Goal: Communication & Community: Answer question/provide support

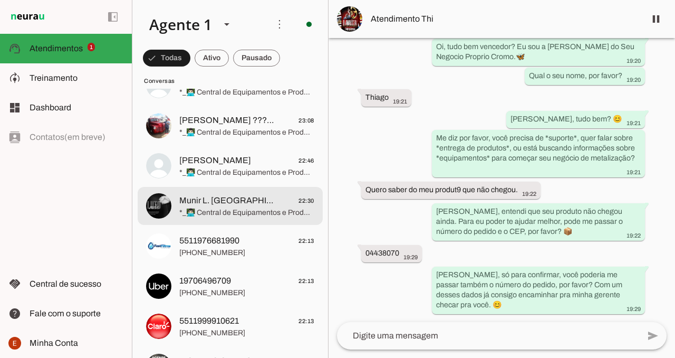
scroll to position [143, 0]
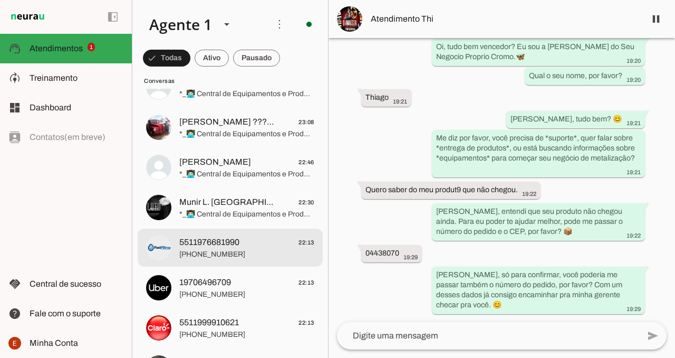
click at [224, 249] on span "[PHONE_NUMBER]" at bounding box center [246, 254] width 135 height 11
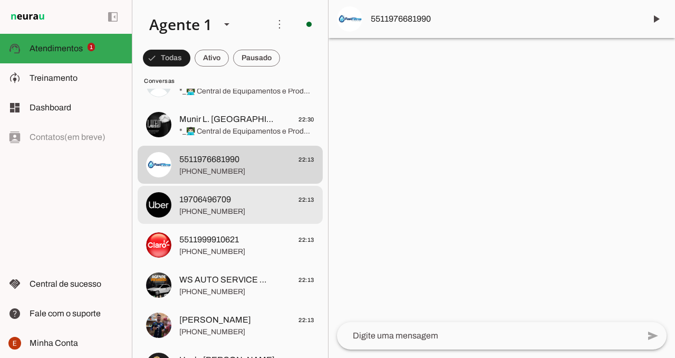
scroll to position [237, 0]
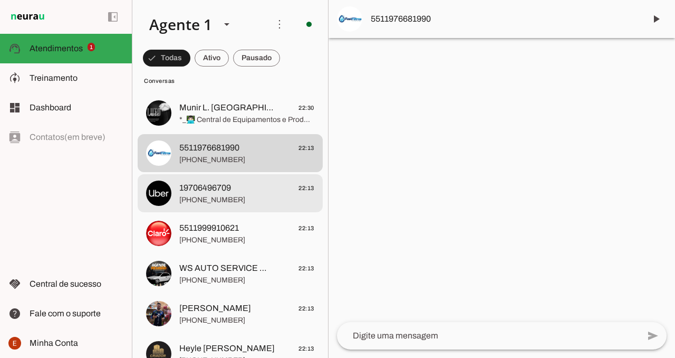
click at [257, 199] on span "[PHONE_NUMBER]" at bounding box center [246, 200] width 135 height 11
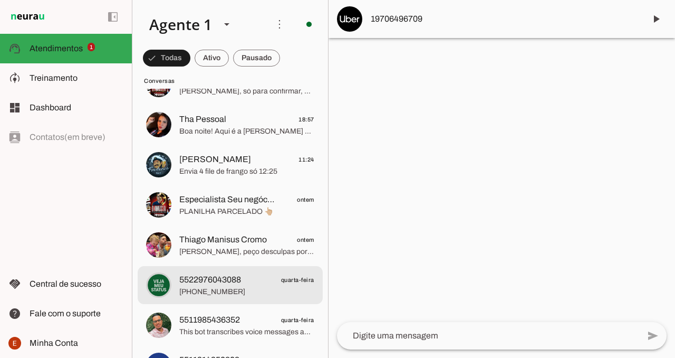
scroll to position [1080, 0]
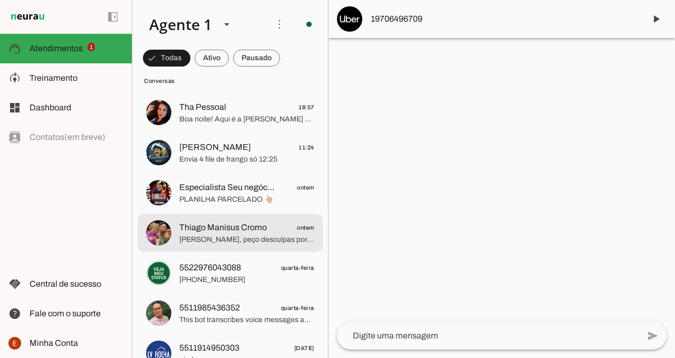
click at [239, 243] on span "[PERSON_NAME], peço desculpas por insistir, só quero te ajudar mesmo. Como você…" at bounding box center [246, 239] width 135 height 11
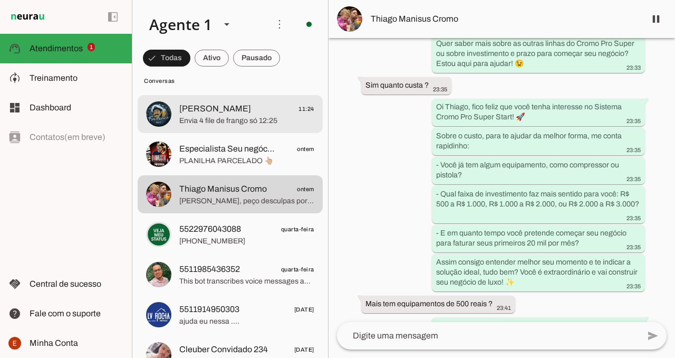
scroll to position [1120, 0]
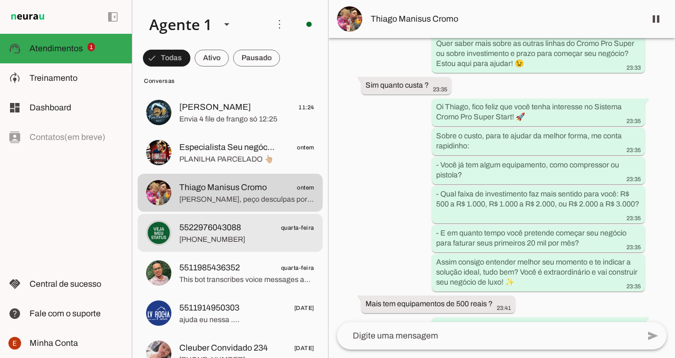
click at [237, 242] on span "[PHONE_NUMBER]" at bounding box center [246, 239] width 135 height 11
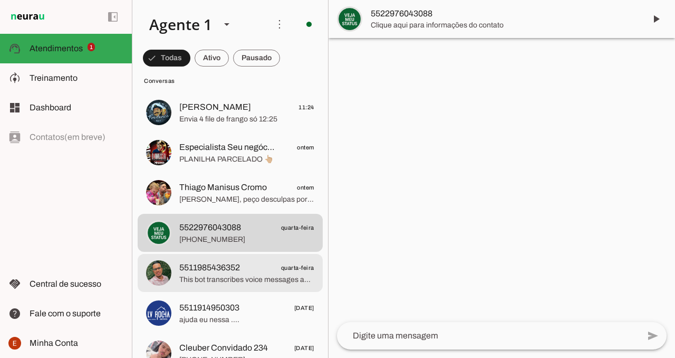
click at [237, 275] on span "This bot transcribes voice messages and pictures into text. @Transcriber_botNew…" at bounding box center [246, 279] width 135 height 11
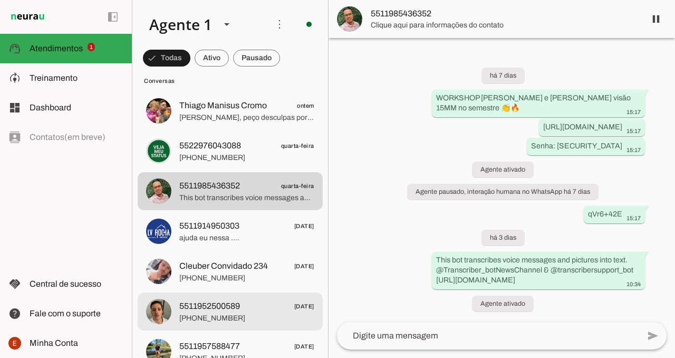
scroll to position [1203, 0]
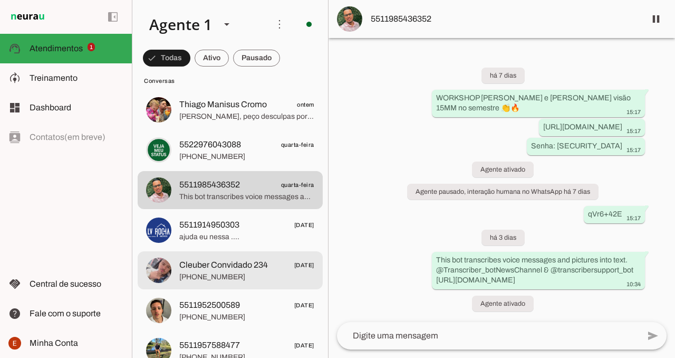
click at [257, 273] on span "[PHONE_NUMBER]" at bounding box center [246, 277] width 135 height 11
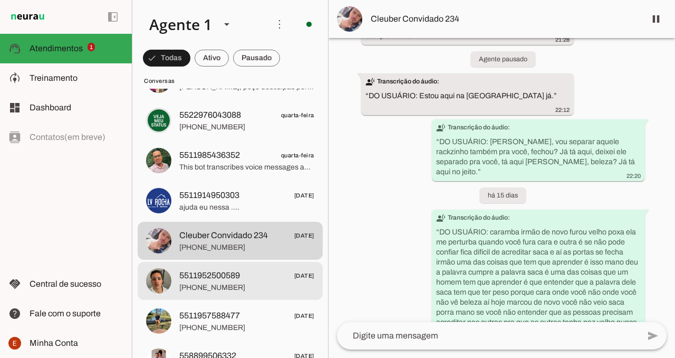
scroll to position [1233, 0]
click at [248, 287] on span "[PHONE_NUMBER]" at bounding box center [246, 287] width 135 height 11
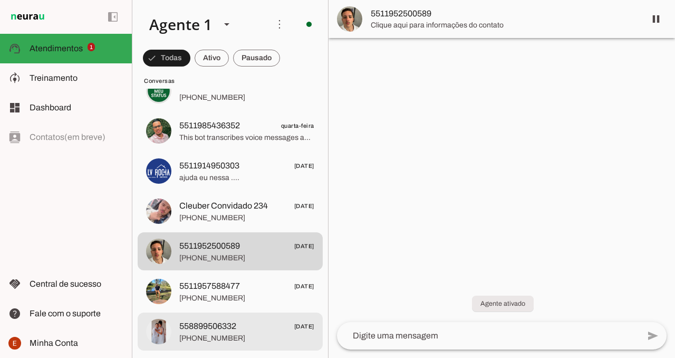
scroll to position [1271, 0]
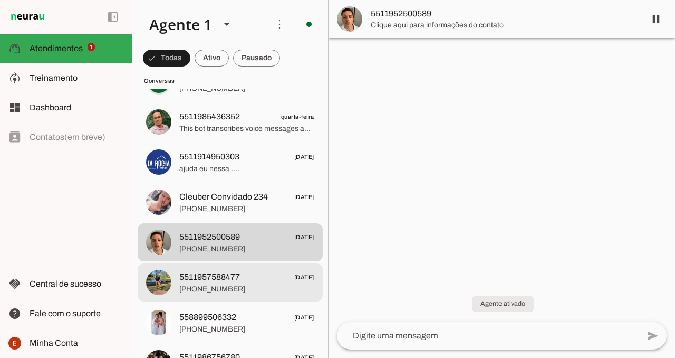
click at [259, 280] on span "5511957588477 [DATE]" at bounding box center [246, 277] width 135 height 13
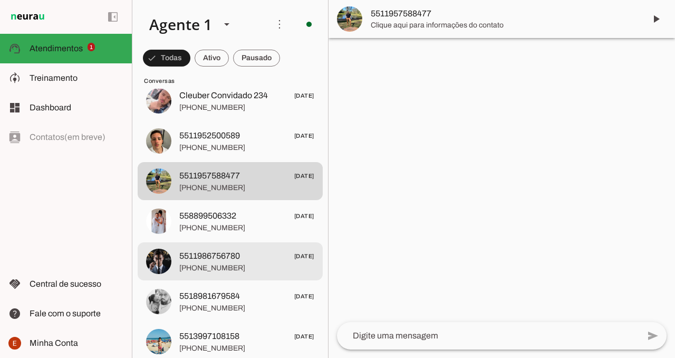
scroll to position [1385, 0]
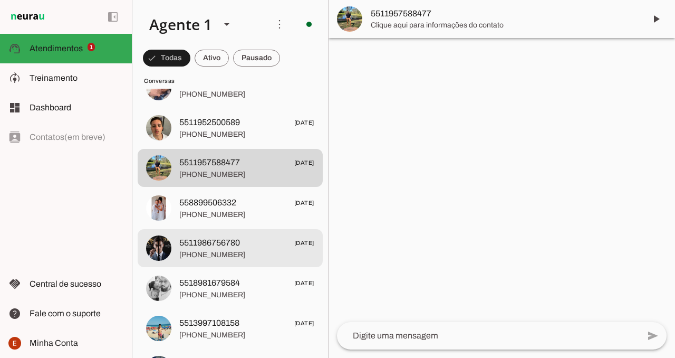
click at [233, 252] on span "[PHONE_NUMBER]" at bounding box center [246, 254] width 135 height 11
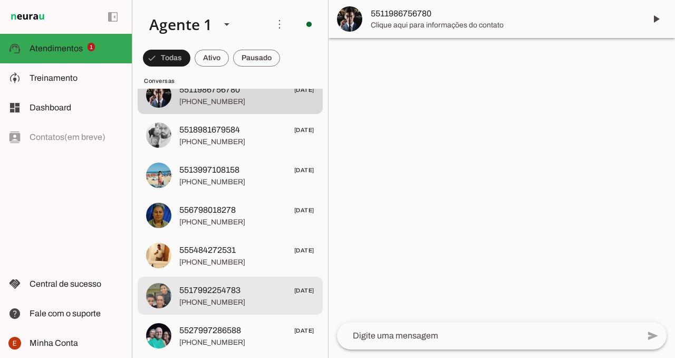
scroll to position [1530, 0]
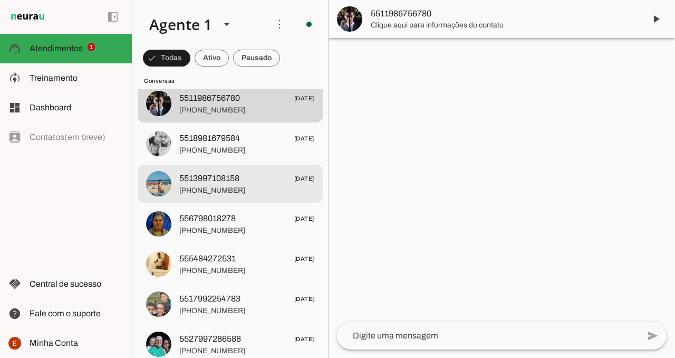
click at [220, 193] on span "[PHONE_NUMBER]" at bounding box center [246, 190] width 135 height 11
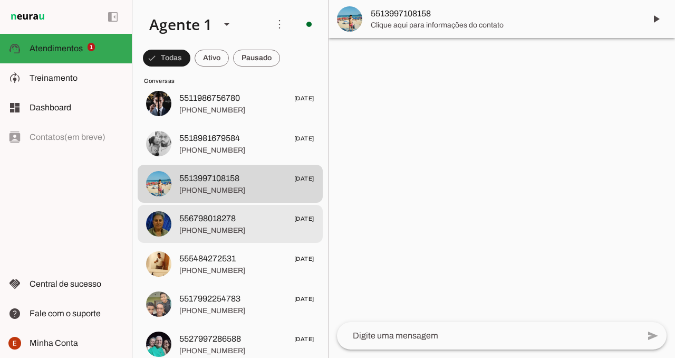
click at [227, 234] on span "[PHONE_NUMBER]" at bounding box center [246, 230] width 135 height 11
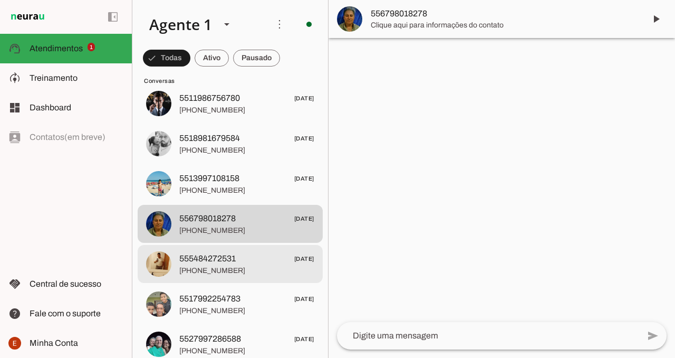
click at [227, 254] on span "555484272531" at bounding box center [207, 258] width 56 height 13
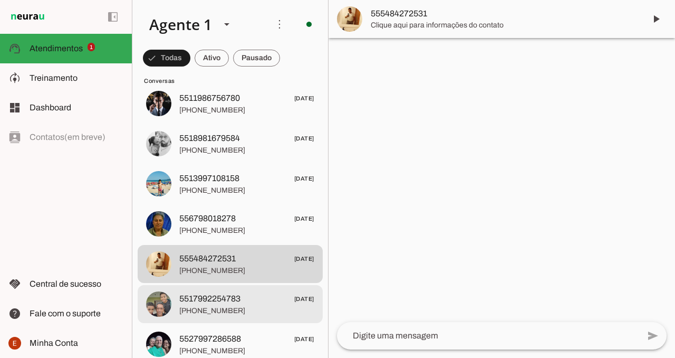
click at [227, 299] on span "5517992254783" at bounding box center [209, 298] width 61 height 13
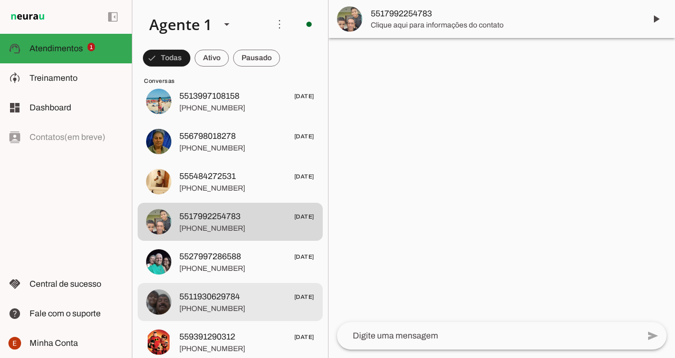
scroll to position [1612, 0]
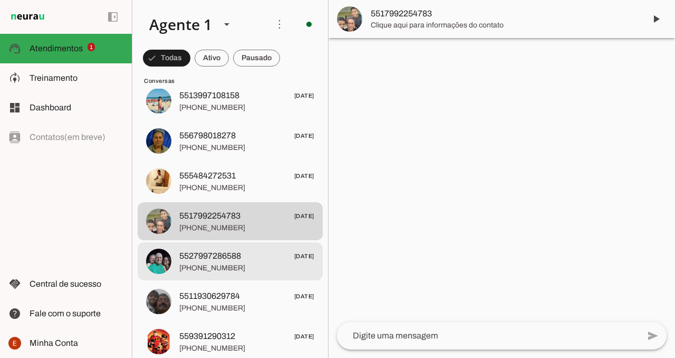
click at [233, 278] on md-item "5527997286588 [DATE] [PHONE_NUMBER]" at bounding box center [230, 261] width 185 height 38
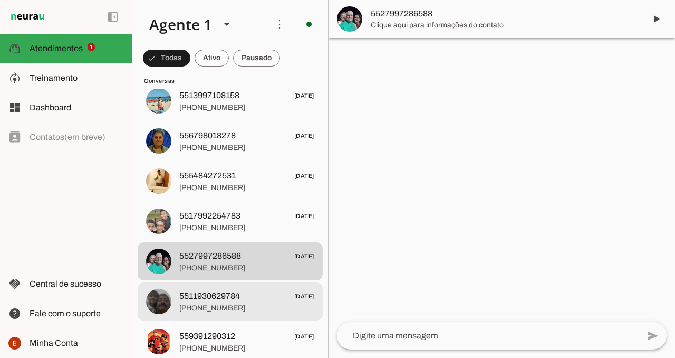
click at [231, 300] on span "5511930629784" at bounding box center [209, 296] width 61 height 13
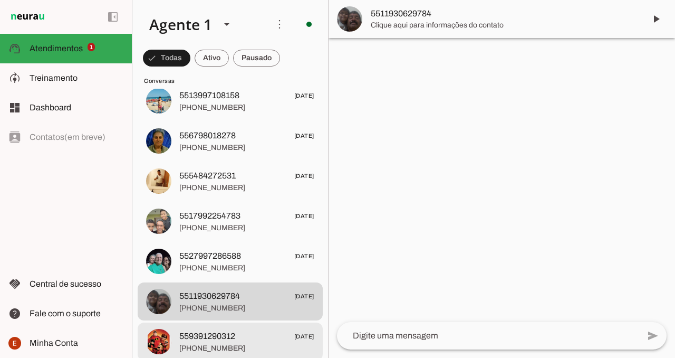
click at [227, 330] on span "559391290312" at bounding box center [207, 336] width 56 height 13
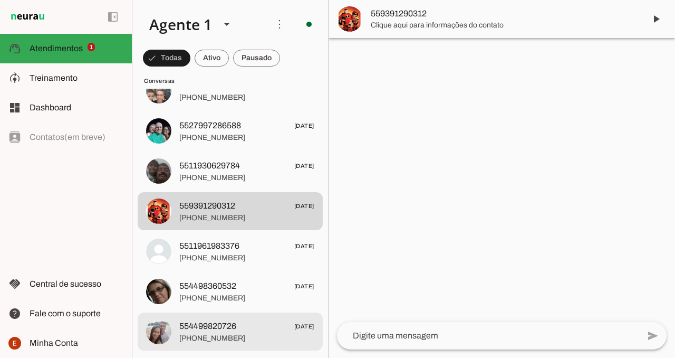
scroll to position [1744, 0]
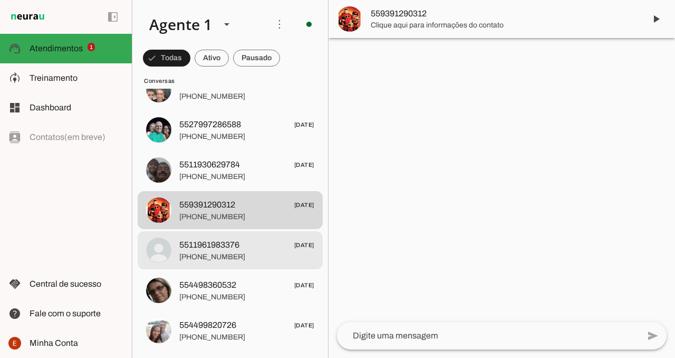
click at [231, 248] on span "5511961983376" at bounding box center [209, 244] width 60 height 13
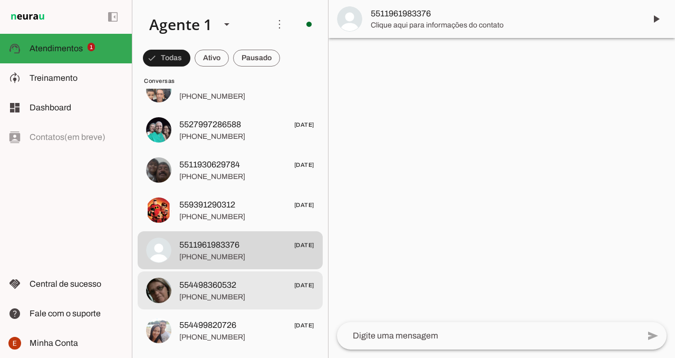
click at [231, 287] on span "554498360532" at bounding box center [207, 284] width 57 height 13
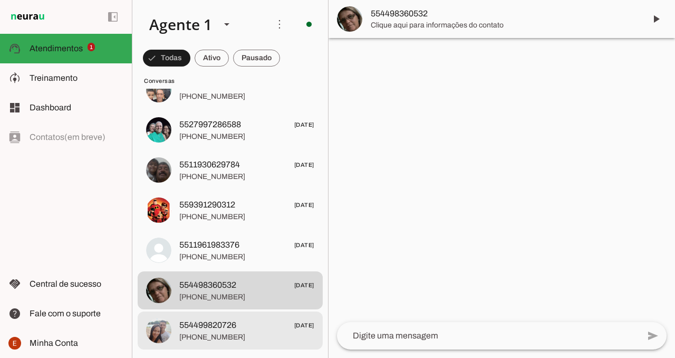
click at [231, 319] on span "554499820726" at bounding box center [207, 325] width 57 height 13
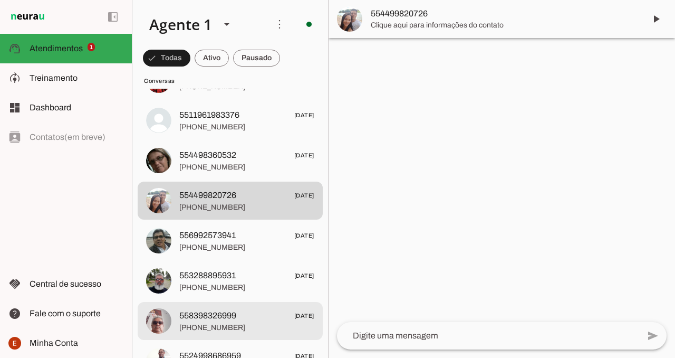
scroll to position [1888, 0]
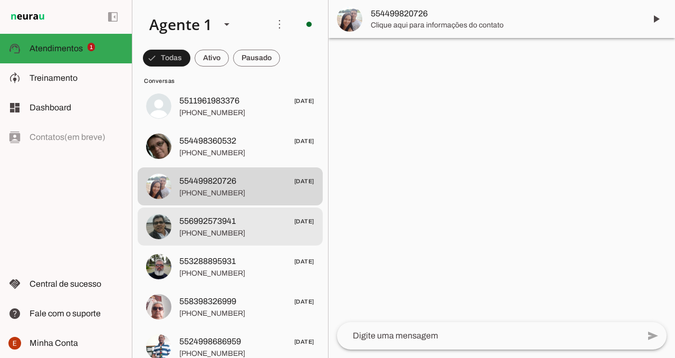
click at [241, 226] on span "556992573941 [DATE]" at bounding box center [246, 221] width 135 height 13
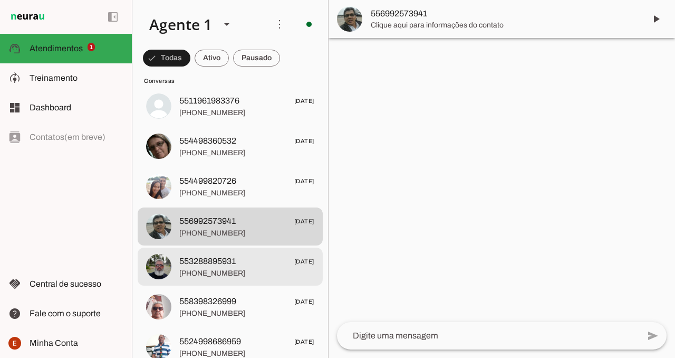
click at [233, 265] on span "553288895931" at bounding box center [207, 261] width 56 height 13
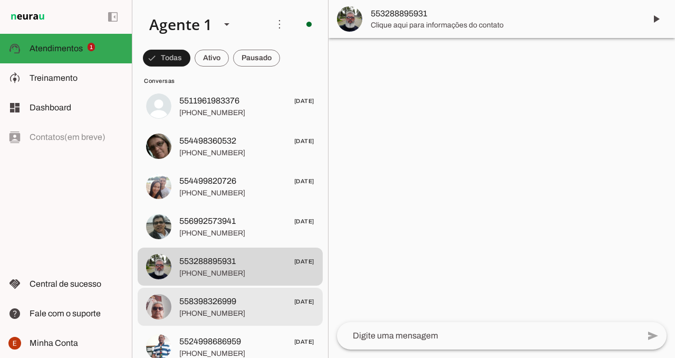
click at [232, 304] on span "558398326999" at bounding box center [207, 301] width 57 height 13
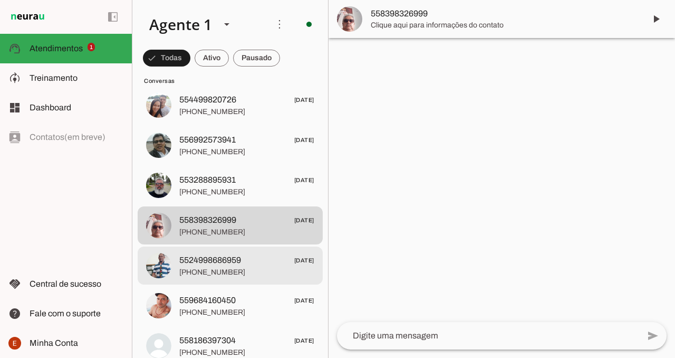
scroll to position [1971, 0]
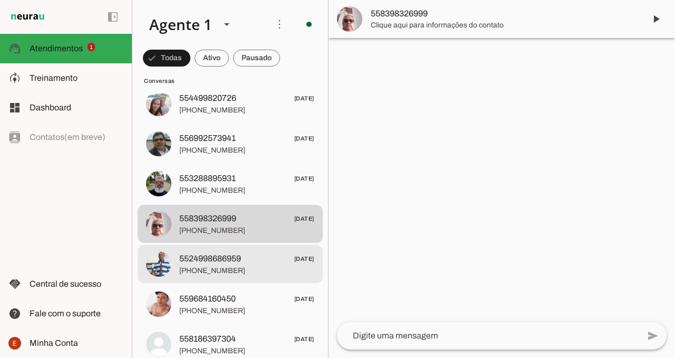
click at [235, 272] on span "[PHONE_NUMBER]" at bounding box center [246, 270] width 135 height 11
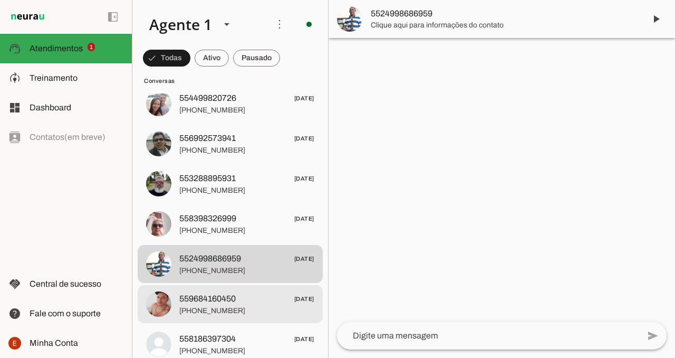
click at [229, 308] on span "[PHONE_NUMBER]" at bounding box center [246, 310] width 135 height 11
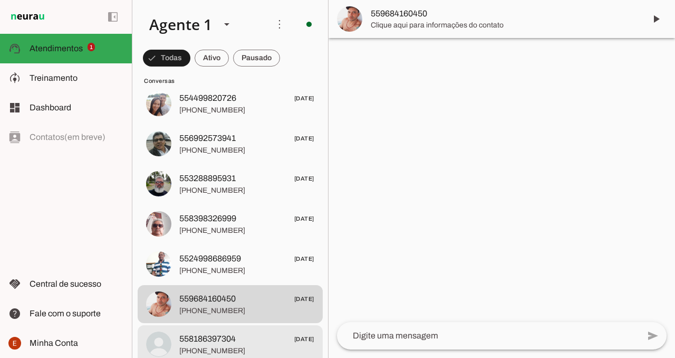
click at [228, 337] on span "558186397304" at bounding box center [207, 338] width 56 height 13
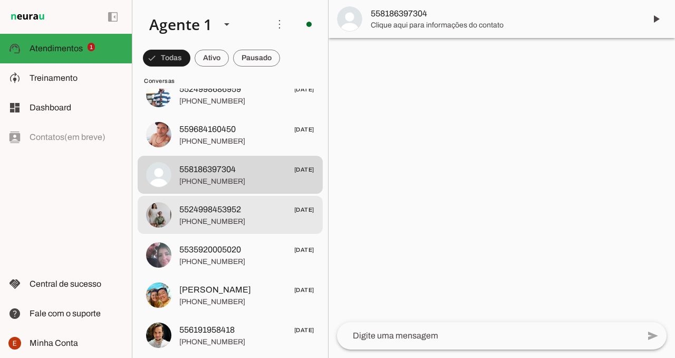
scroll to position [2150, 0]
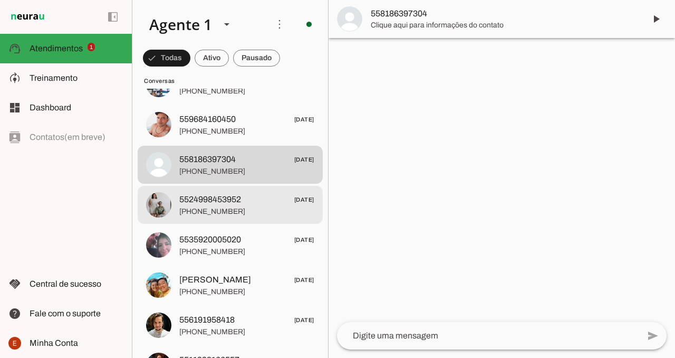
click at [234, 217] on div at bounding box center [246, 205] width 135 height 26
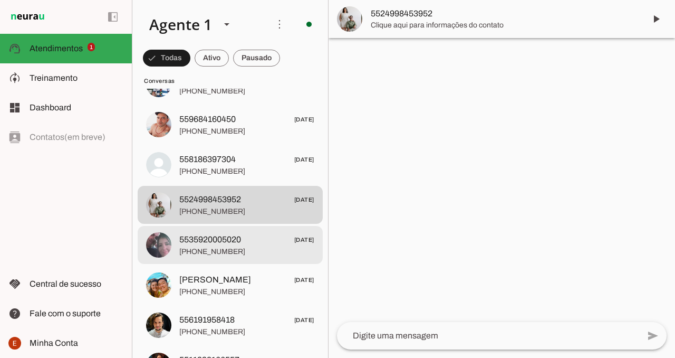
click at [224, 256] on span "[PHONE_NUMBER]" at bounding box center [246, 251] width 135 height 11
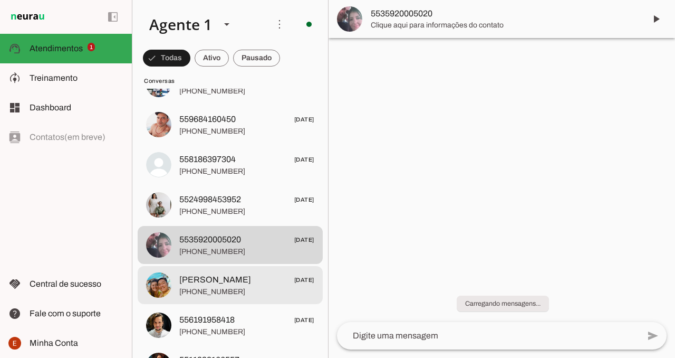
click at [224, 287] on span "[PHONE_NUMBER]" at bounding box center [246, 291] width 135 height 11
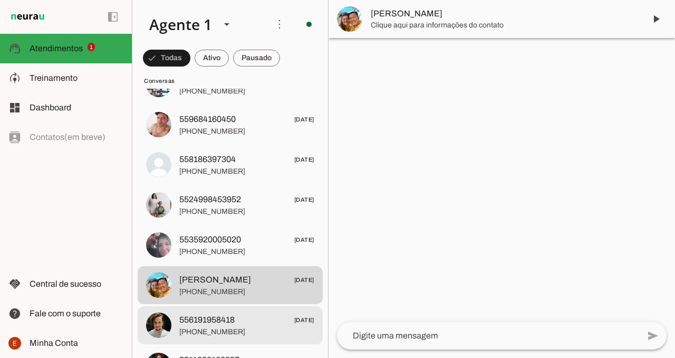
click at [224, 325] on span "556191958418" at bounding box center [206, 319] width 55 height 13
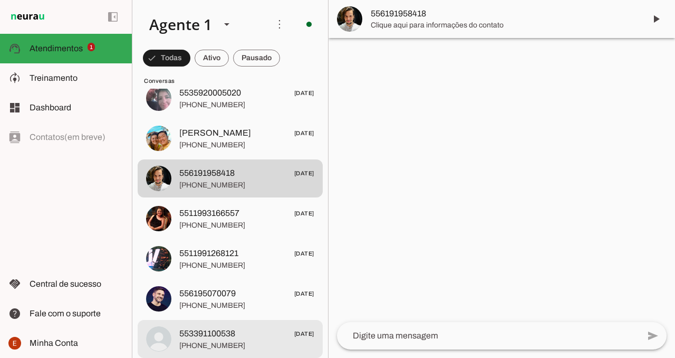
scroll to position [2298, 0]
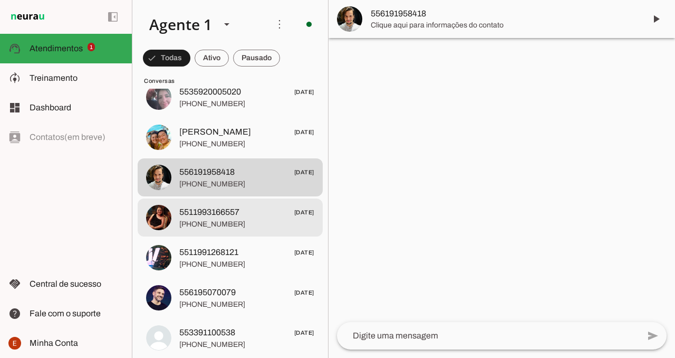
click at [229, 228] on span "[PHONE_NUMBER]" at bounding box center [246, 224] width 135 height 11
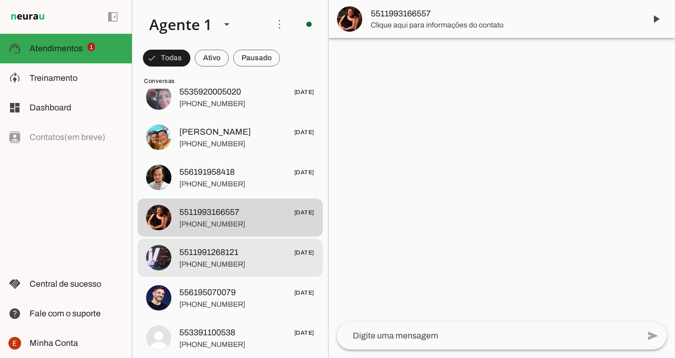
click at [226, 251] on span "5511991268121" at bounding box center [208, 252] width 59 height 13
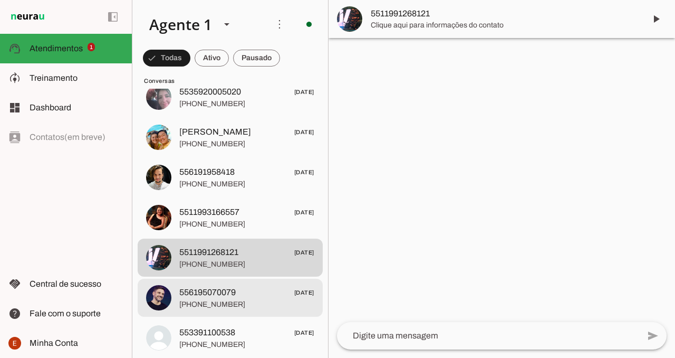
click at [226, 280] on md-item "556195070079 [DATE] [PHONE_NUMBER]" at bounding box center [230, 297] width 185 height 38
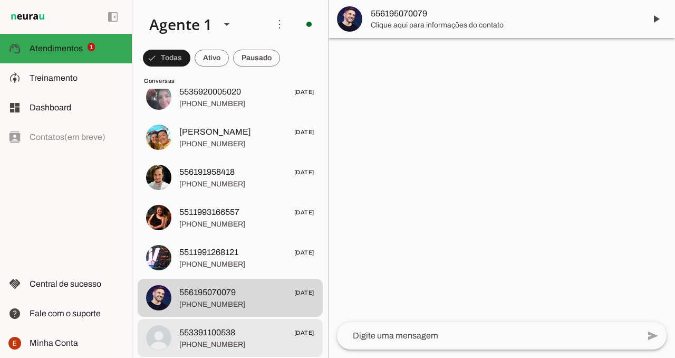
click at [223, 334] on span "553391100538" at bounding box center [207, 332] width 56 height 13
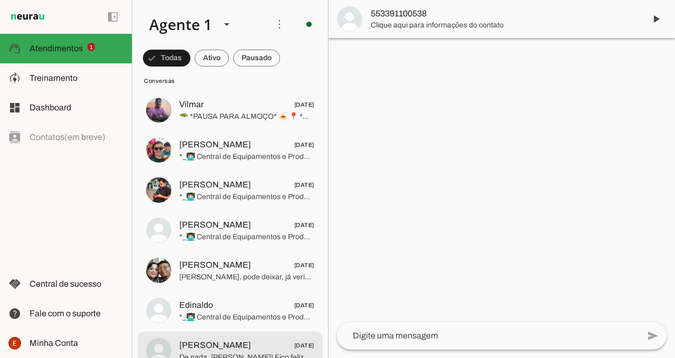
scroll to position [2567, 0]
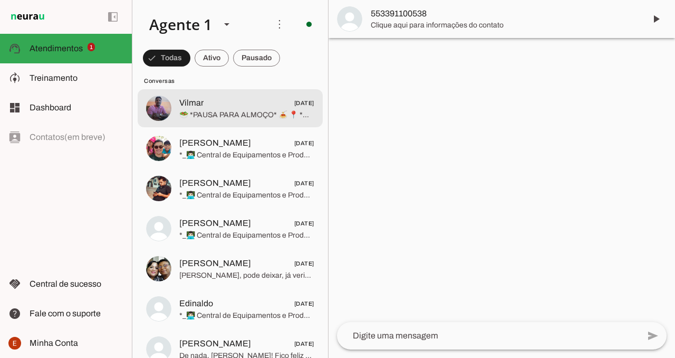
click at [235, 120] on div at bounding box center [246, 108] width 135 height 26
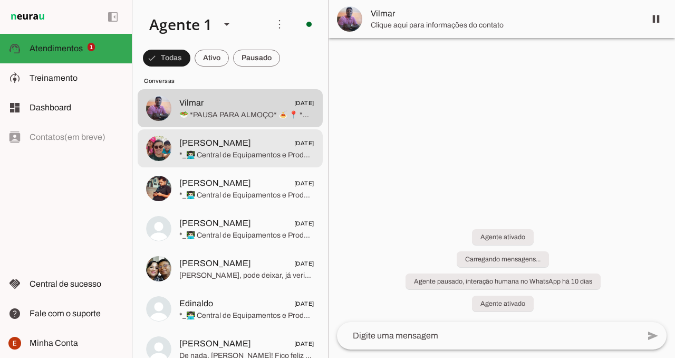
scroll to position [116, 0]
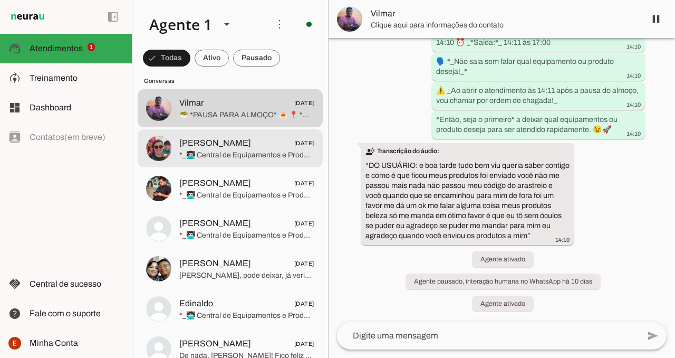
click at [233, 151] on span "*_👨🏻‍💻 Central de Equipamentos e Produtos:_* 🥗 *PAUSA PARA ALMOÇO* 🍝 📍 *Dias de…" at bounding box center [246, 155] width 135 height 11
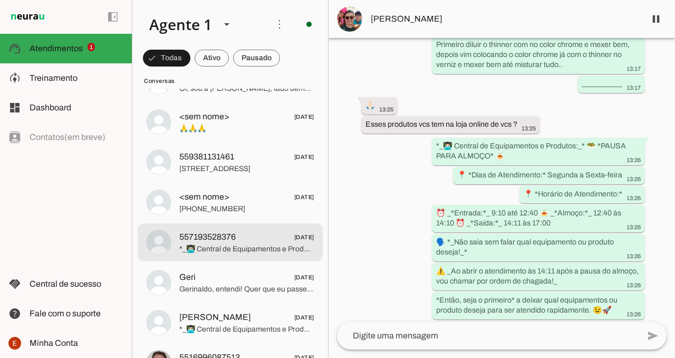
scroll to position [3003, 0]
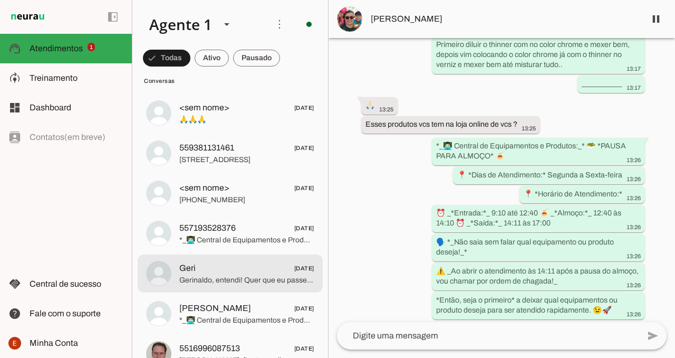
click at [262, 267] on span "Geri [DATE]" at bounding box center [246, 268] width 135 height 13
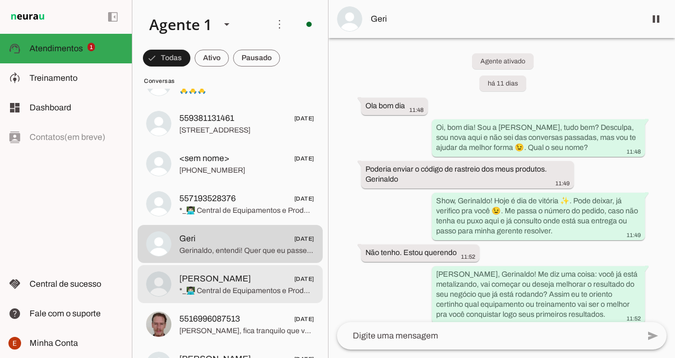
scroll to position [3033, 0]
click at [274, 294] on span "*_👨🏻‍💻 Central de Equipamentos e Produtos:_* Viu se esse é aluno ?? Estou tenta…" at bounding box center [246, 290] width 135 height 11
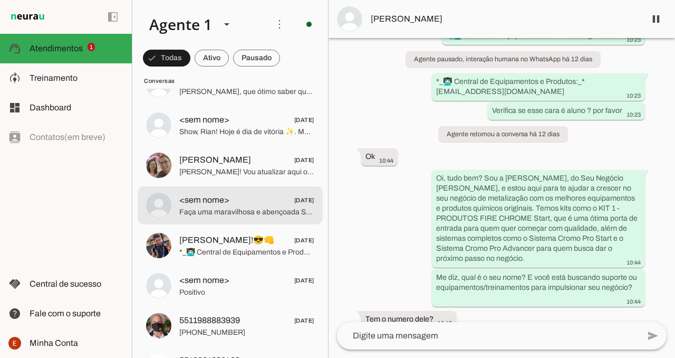
scroll to position [3398, 0]
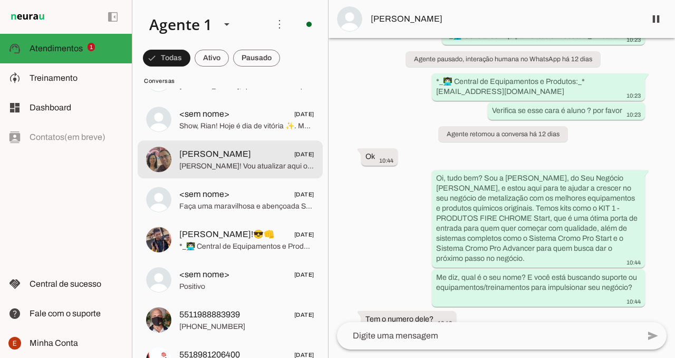
click at [258, 171] on div at bounding box center [246, 160] width 135 height 26
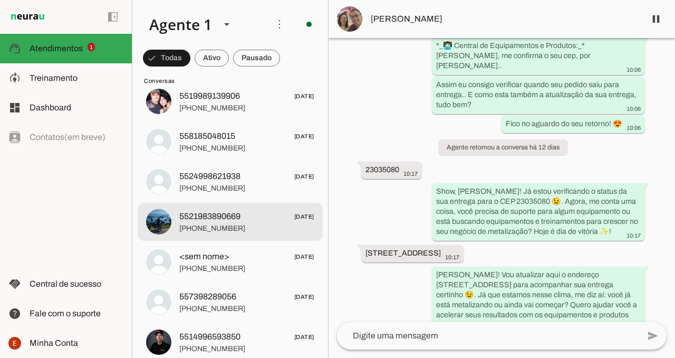
scroll to position [4360, 0]
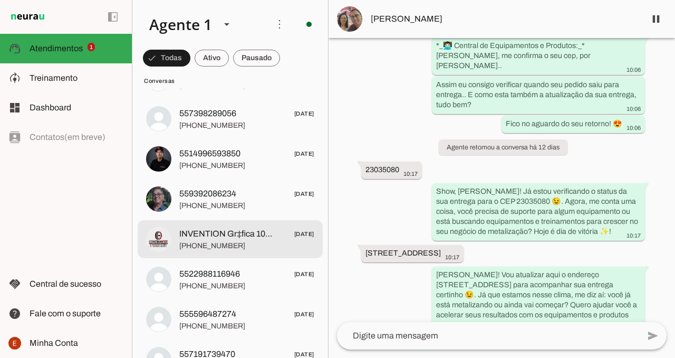
click at [244, 222] on md-item "INVENTION Gr‡fica 100% Digital-Comunica�‹o Visual-Gr‡fica F'sica [DATE] [PHONE_…" at bounding box center [230, 239] width 185 height 38
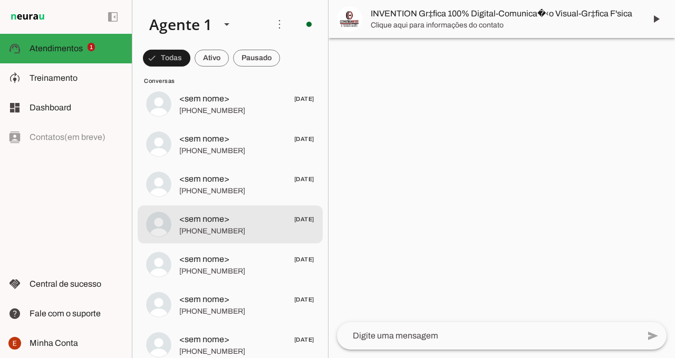
scroll to position [8316, 0]
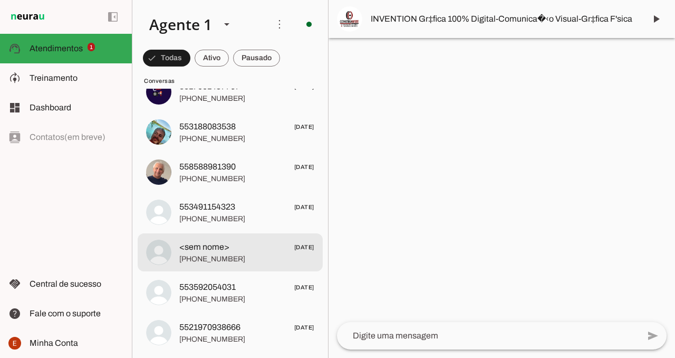
click at [267, 247] on span "<sem nome> [DATE]" at bounding box center [246, 247] width 135 height 13
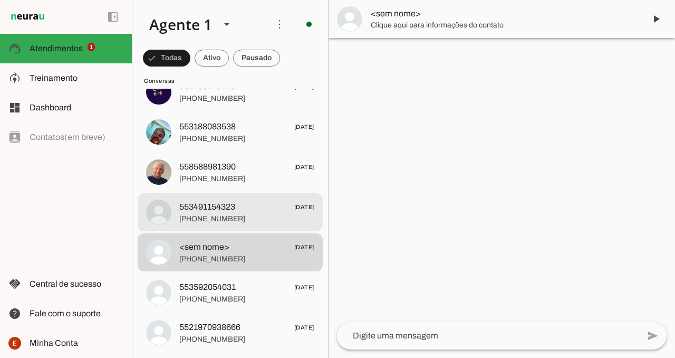
click at [263, 210] on span "553491154323 [DATE]" at bounding box center [246, 206] width 135 height 13
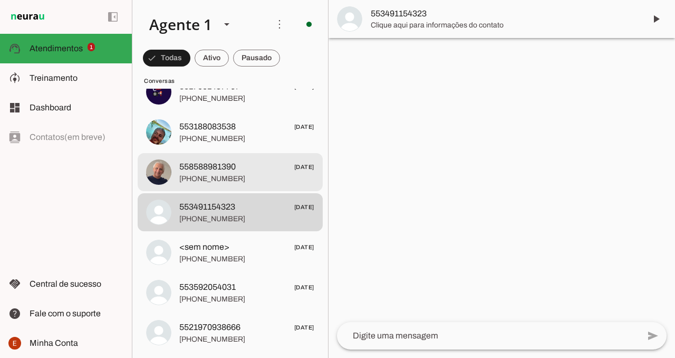
click at [262, 177] on span "[PHONE_NUMBER]" at bounding box center [246, 179] width 135 height 11
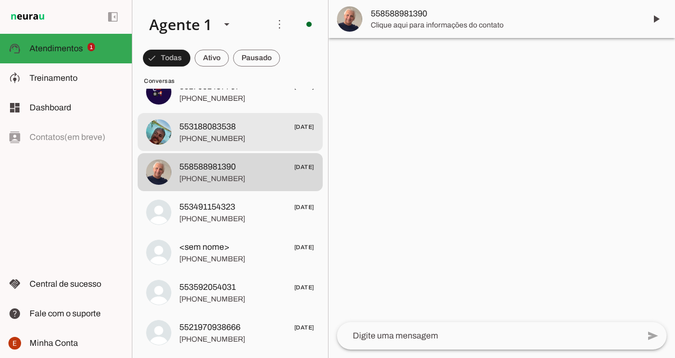
click at [261, 130] on span "553188083538 [DATE]" at bounding box center [246, 126] width 135 height 13
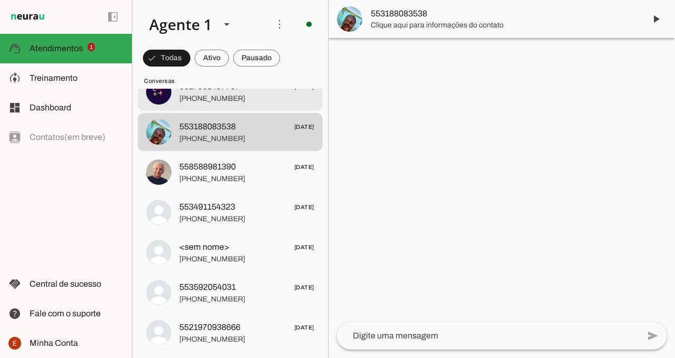
click at [264, 97] on span "[PHONE_NUMBER]" at bounding box center [246, 98] width 135 height 11
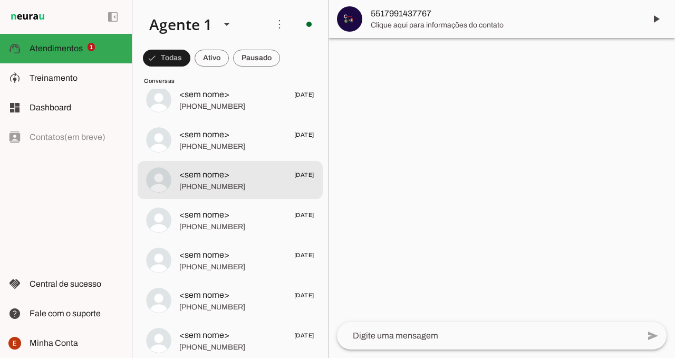
scroll to position [6503, 0]
click at [247, 182] on span "[PHONE_NUMBER]" at bounding box center [246, 187] width 135 height 11
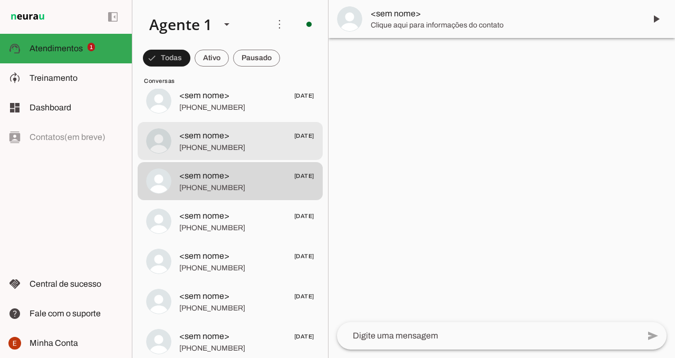
click at [262, 151] on span "[PHONE_NUMBER]" at bounding box center [246, 147] width 135 height 11
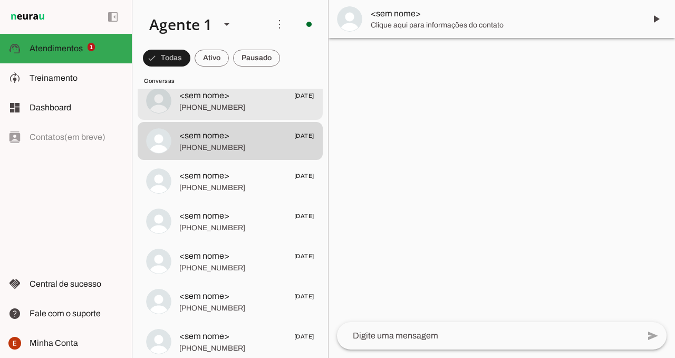
click at [262, 112] on span "[PHONE_NUMBER]" at bounding box center [246, 107] width 135 height 11
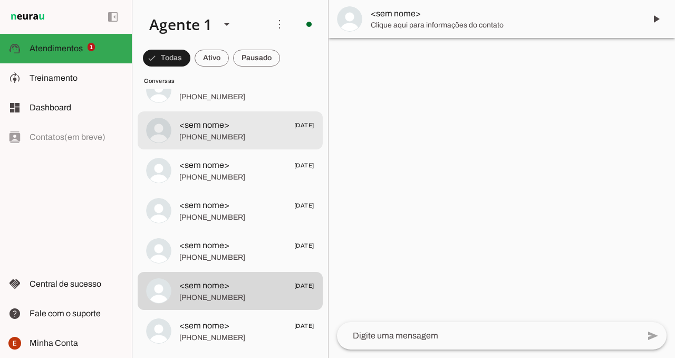
scroll to position [6309, 0]
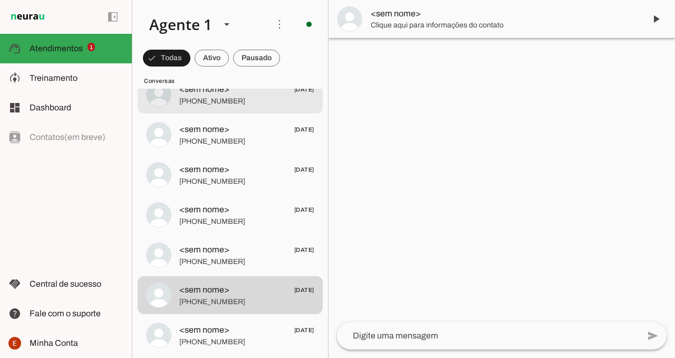
click at [262, 112] on md-item "<sem nome> [DATE] [PHONE_NUMBER]" at bounding box center [230, 94] width 185 height 38
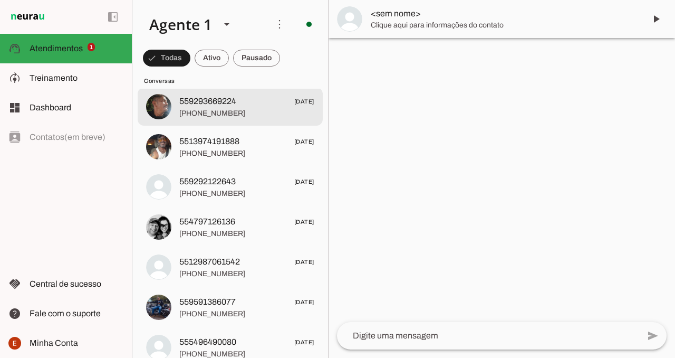
scroll to position [5871, 0]
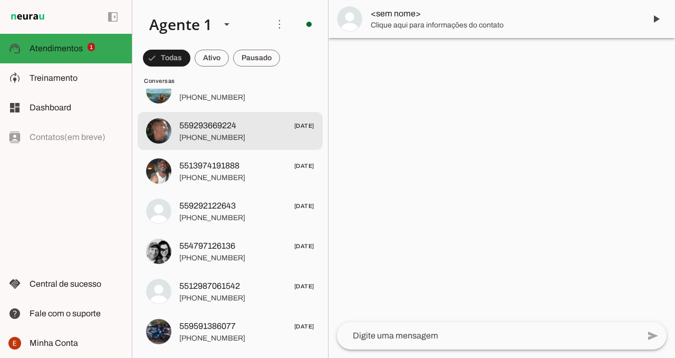
click at [261, 125] on span "559293669224 [DATE]" at bounding box center [246, 125] width 135 height 13
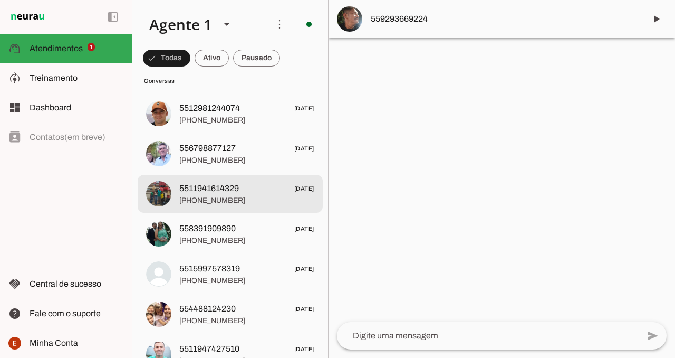
scroll to position [5286, 0]
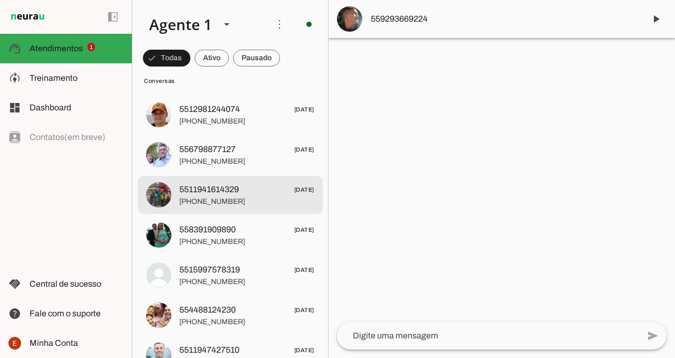
click at [229, 186] on span "5511941614329" at bounding box center [209, 189] width 60 height 13
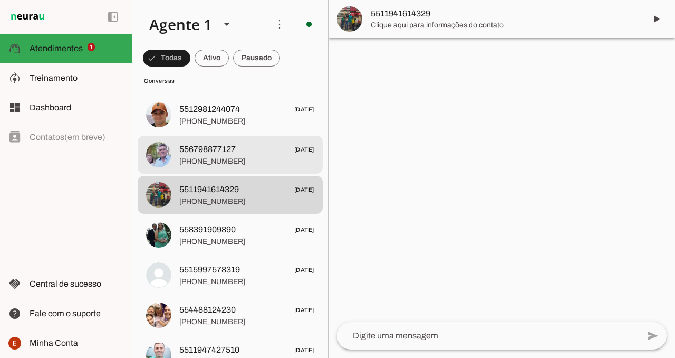
click at [233, 161] on span "[PHONE_NUMBER]" at bounding box center [246, 161] width 135 height 11
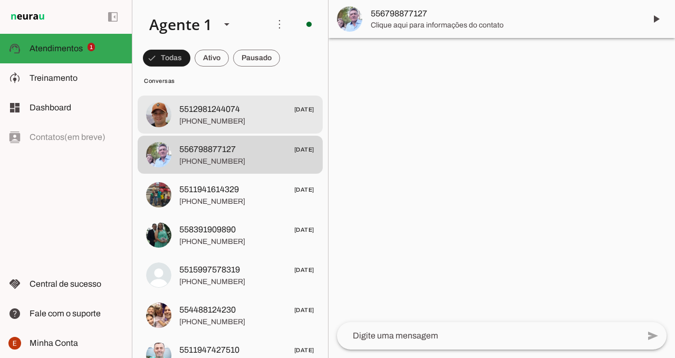
click at [233, 124] on span "[PHONE_NUMBER]" at bounding box center [246, 121] width 135 height 11
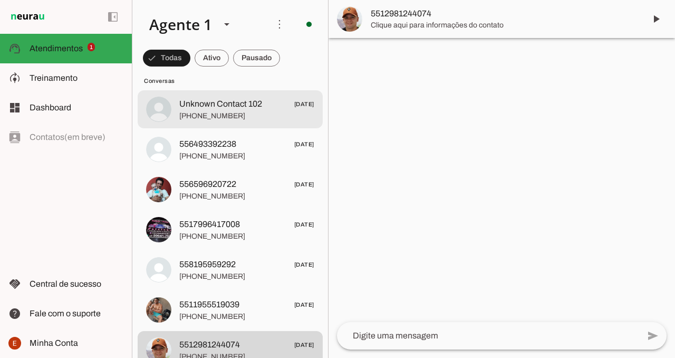
click at [233, 124] on md-item "Unknown Contact 102 [DATE] [PHONE_NUMBER]" at bounding box center [230, 109] width 185 height 38
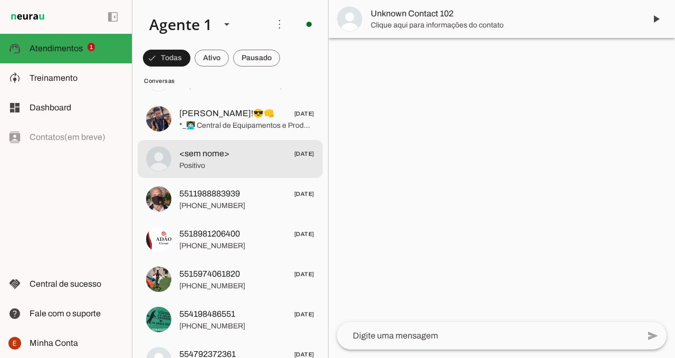
scroll to position [3514, 0]
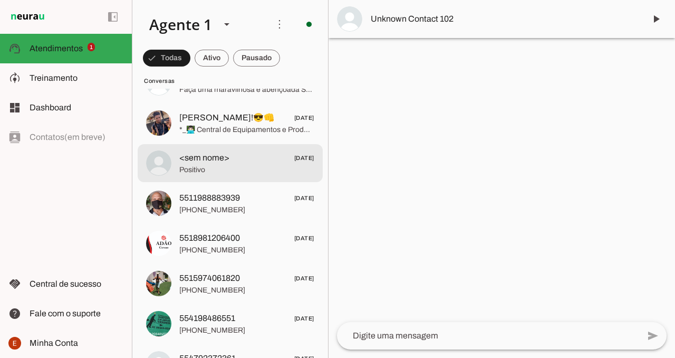
click at [223, 157] on span "<sem nome>" at bounding box center [204, 157] width 50 height 13
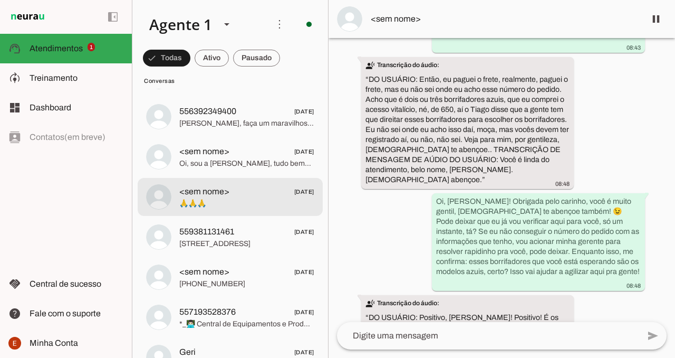
scroll to position [2917, 0]
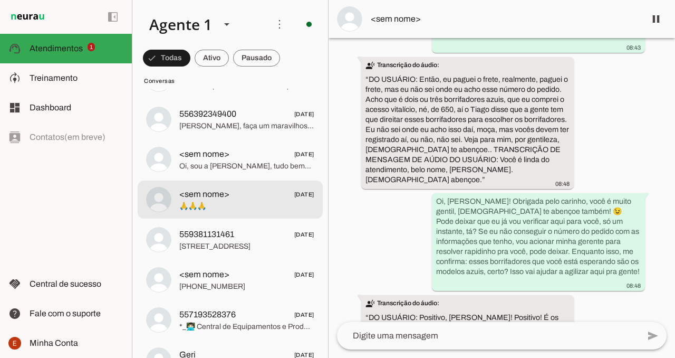
click at [218, 201] on span "🙏🙏🙏" at bounding box center [246, 206] width 135 height 11
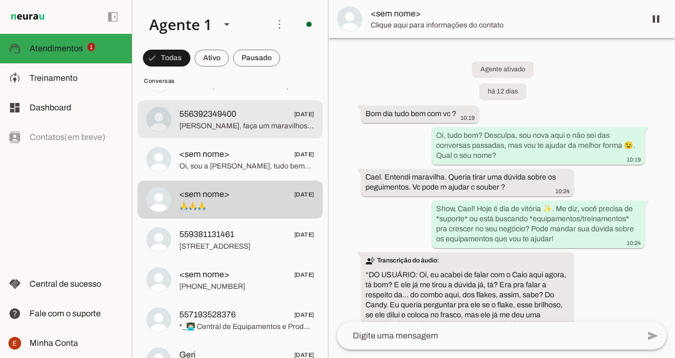
scroll to position [863, 0]
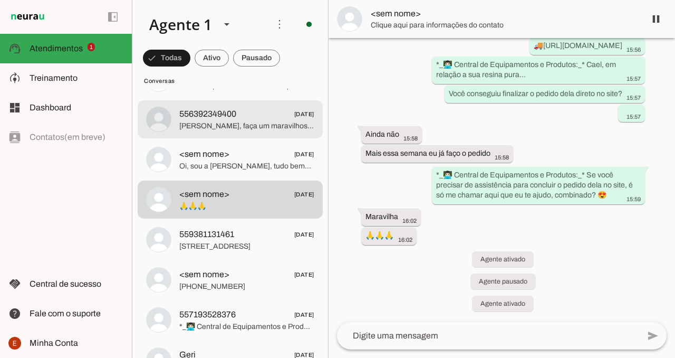
drag, startPoint x: 292, startPoint y: 117, endPoint x: 302, endPoint y: 138, distance: 23.4
click at [294, 124] on div at bounding box center [246, 120] width 135 height 26
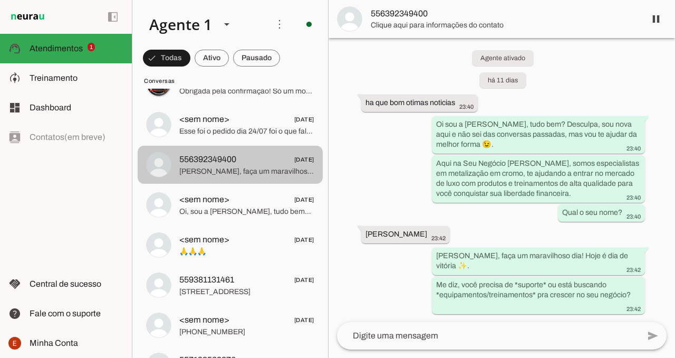
scroll to position [2857, 0]
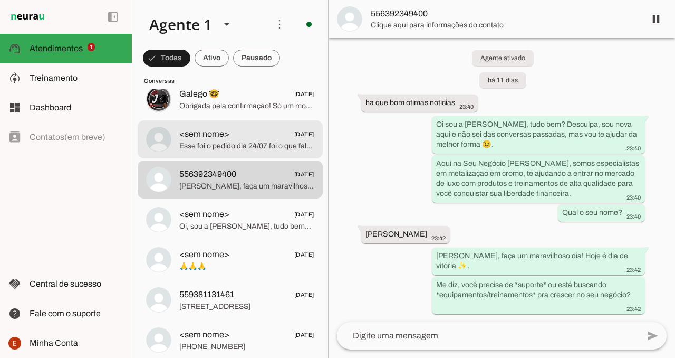
click at [255, 147] on span "Esse foi o pedido dia 24/07 foi o que faltou o kit metalizador start" at bounding box center [246, 146] width 135 height 11
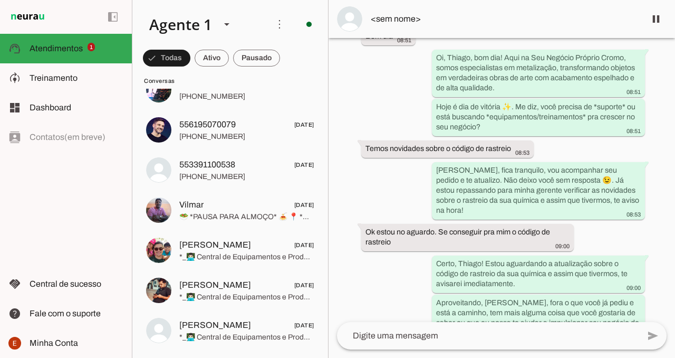
scroll to position [2453, 0]
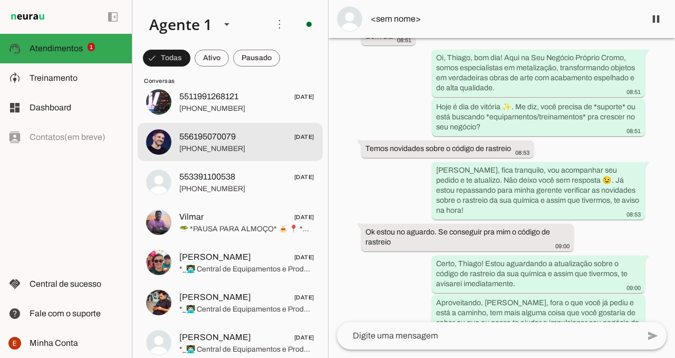
click at [263, 134] on span "556195070079 [DATE]" at bounding box center [246, 136] width 135 height 13
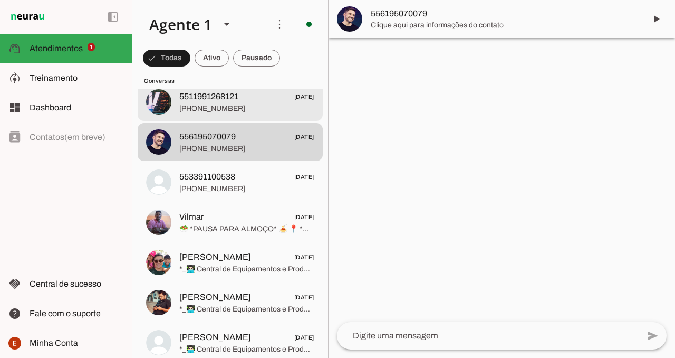
click at [259, 105] on span "[PHONE_NUMBER]" at bounding box center [246, 108] width 135 height 11
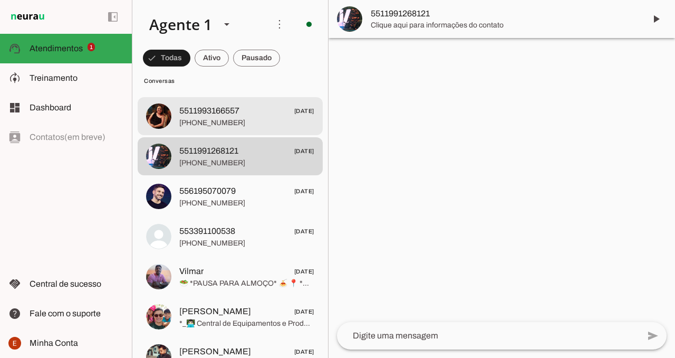
scroll to position [2399, 0]
click at [244, 114] on span "5511993166557 [DATE]" at bounding box center [246, 110] width 135 height 13
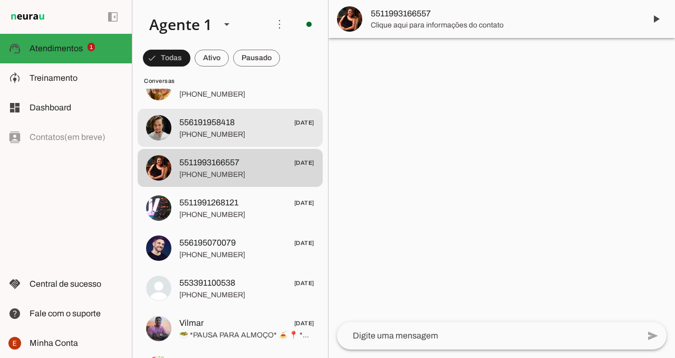
scroll to position [2347, 0]
click at [241, 127] on span "556191958418 [DATE]" at bounding box center [246, 123] width 135 height 13
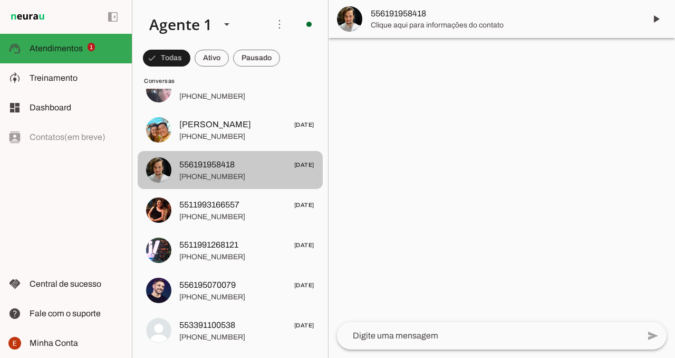
scroll to position [2299, 0]
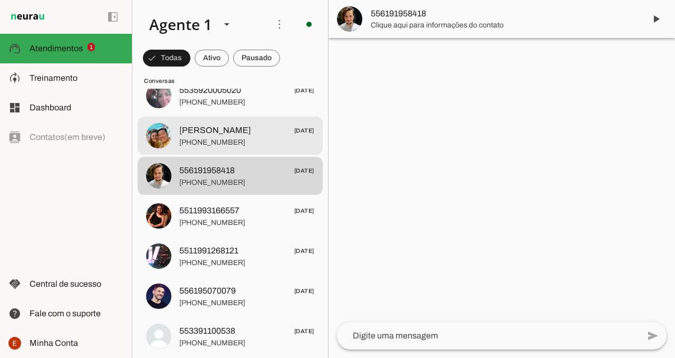
click at [241, 127] on span "[PERSON_NAME] [DATE]" at bounding box center [246, 130] width 135 height 13
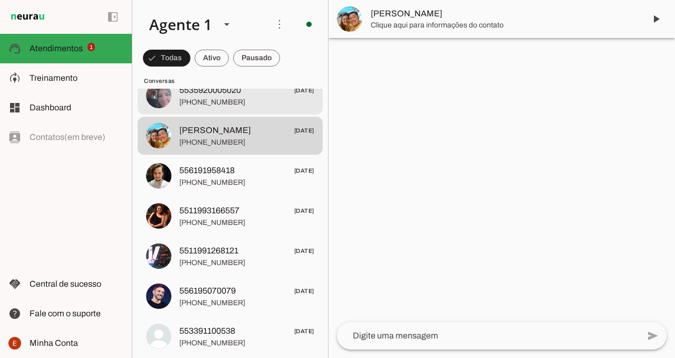
click at [242, 107] on span "[PHONE_NUMBER]" at bounding box center [246, 102] width 135 height 11
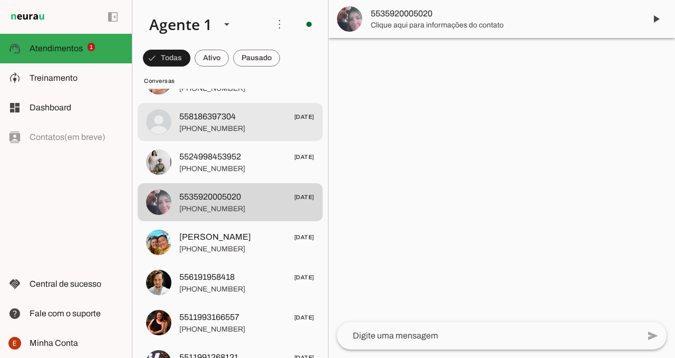
scroll to position [2180, 0]
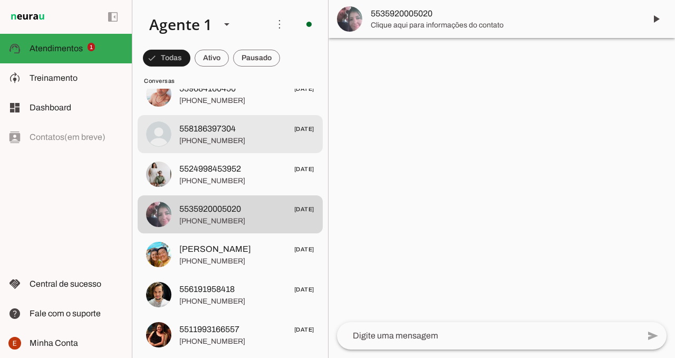
click at [227, 129] on span "558186397304" at bounding box center [207, 128] width 56 height 13
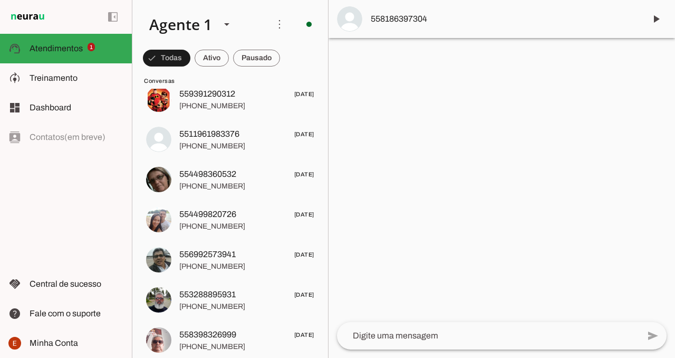
scroll to position [1839, 0]
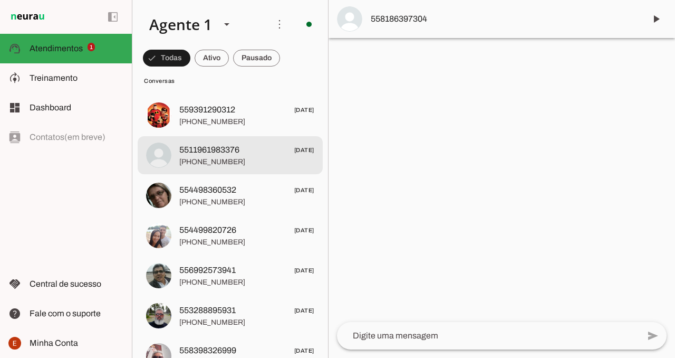
click at [220, 160] on span "[PHONE_NUMBER]" at bounding box center [246, 162] width 135 height 11
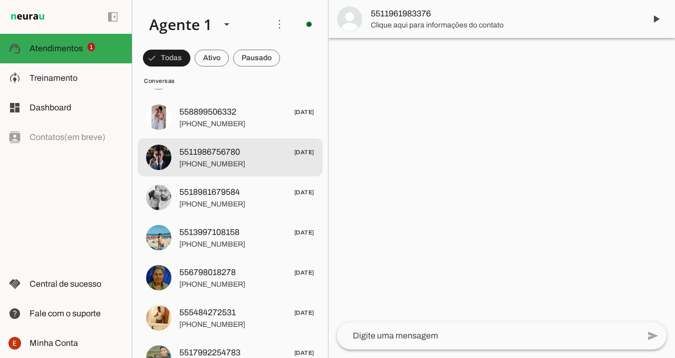
scroll to position [1475, 0]
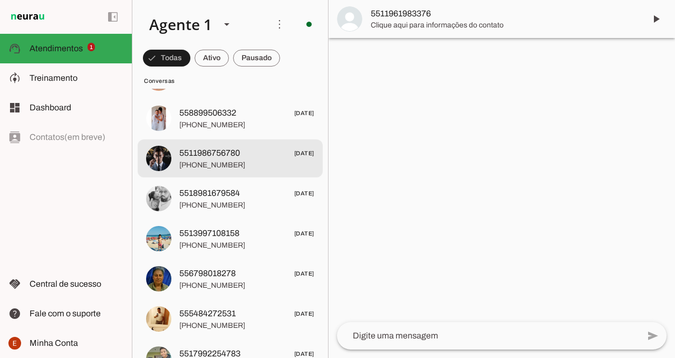
click at [240, 156] on span "5511986756780" at bounding box center [209, 153] width 61 height 13
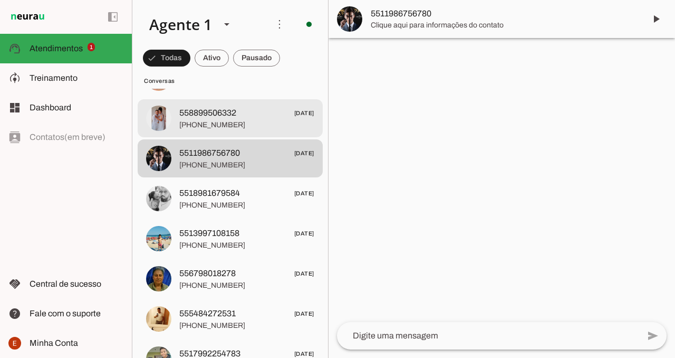
click at [247, 122] on span "[PHONE_NUMBER]" at bounding box center [246, 125] width 135 height 11
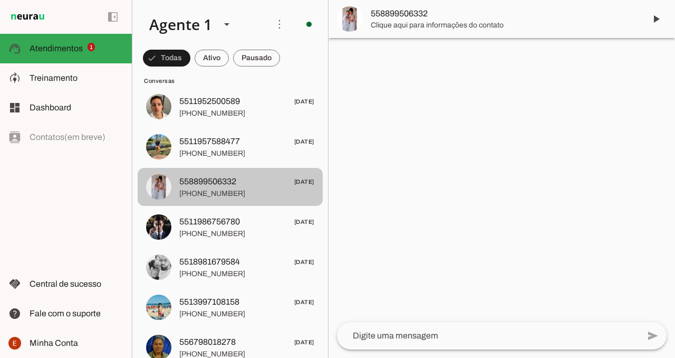
scroll to position [1386, 0]
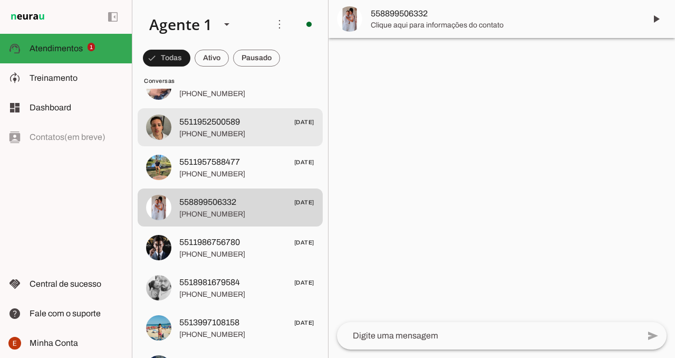
click at [247, 122] on span "5511952500589 [DATE]" at bounding box center [246, 122] width 135 height 13
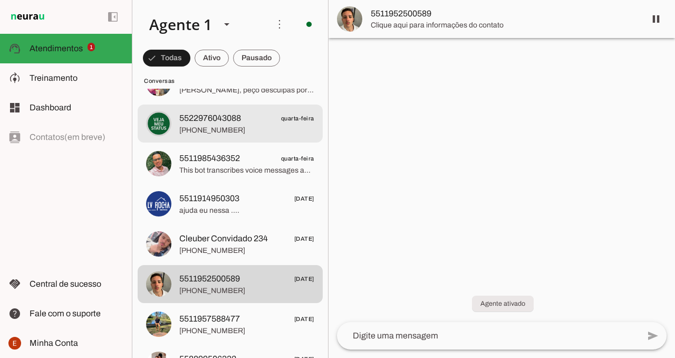
scroll to position [1223, 0]
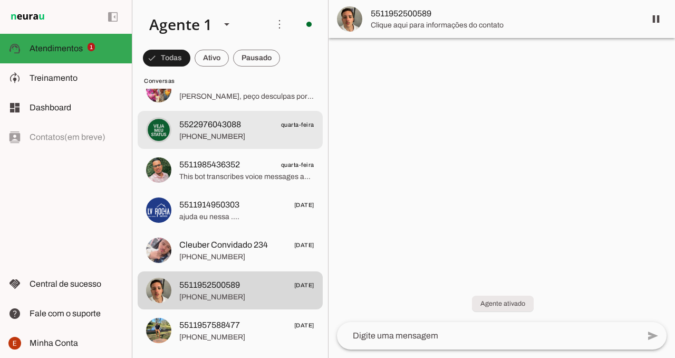
click at [251, 120] on span "5522976043088 quarta-feira" at bounding box center [246, 124] width 135 height 13
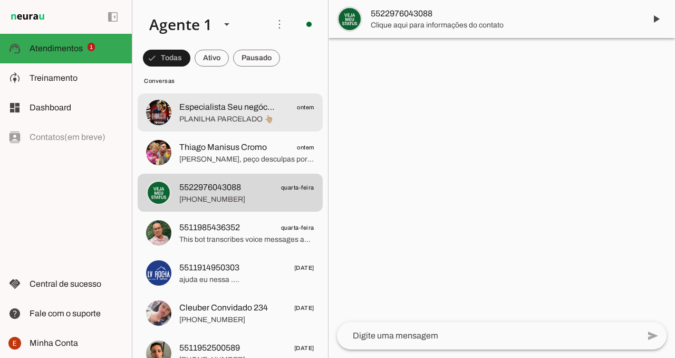
scroll to position [1159, 0]
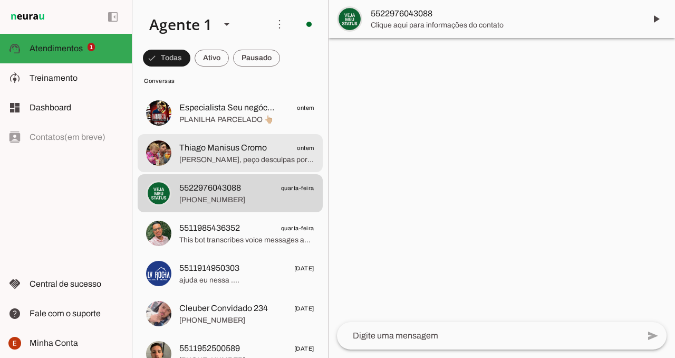
click at [242, 152] on span "Thiago Manisus Cromo" at bounding box center [223, 147] width 88 height 13
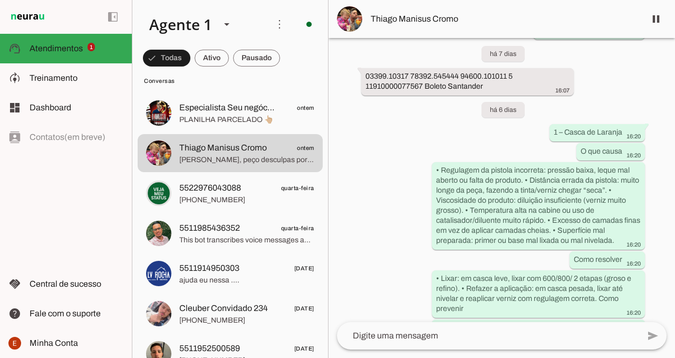
scroll to position [385, 0]
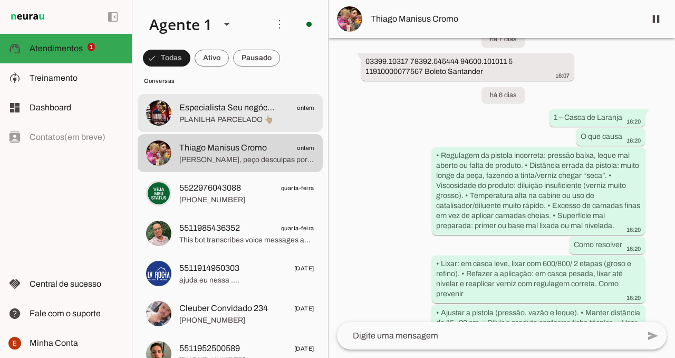
click at [232, 115] on span "PLANILHA PARCELADO 👆🏼" at bounding box center [246, 119] width 135 height 11
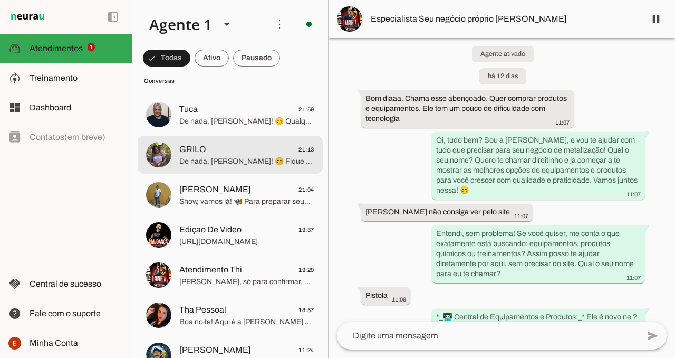
scroll to position [877, 0]
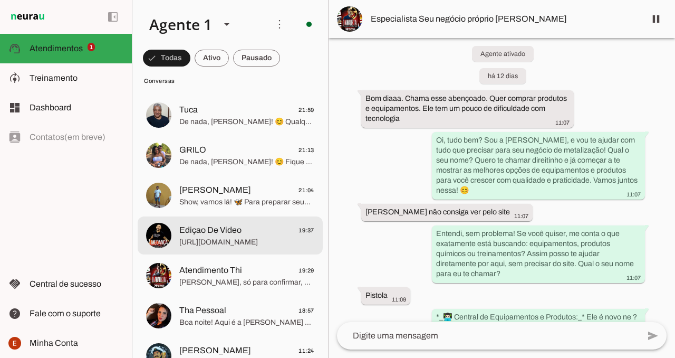
click at [236, 230] on span "Ediçao De Video" at bounding box center [210, 230] width 62 height 13
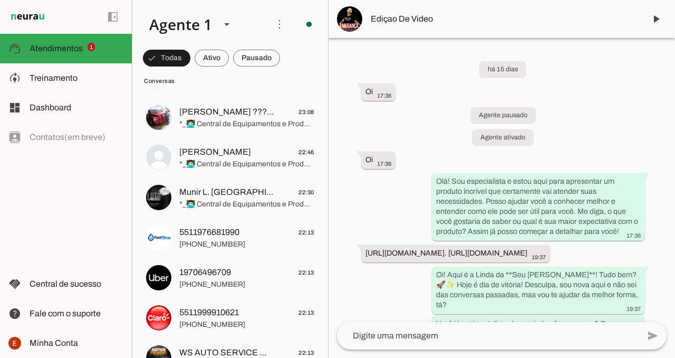
scroll to position [142, 0]
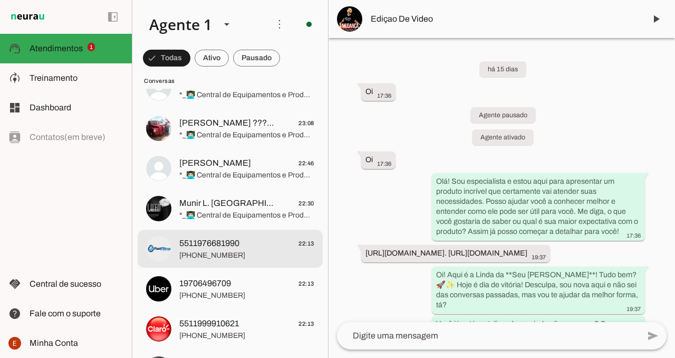
click at [246, 253] on span "[PHONE_NUMBER]" at bounding box center [246, 255] width 135 height 11
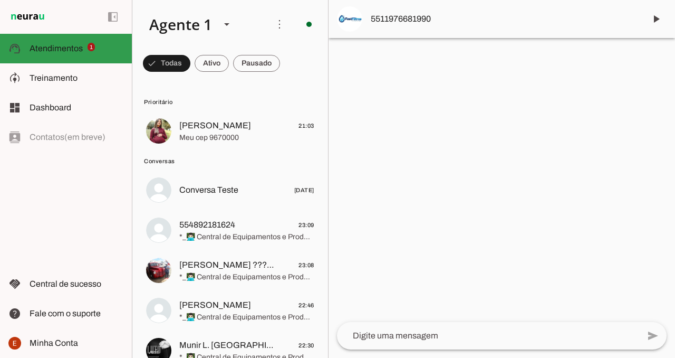
click at [77, 50] on span "Atendimentos" at bounding box center [56, 48] width 53 height 9
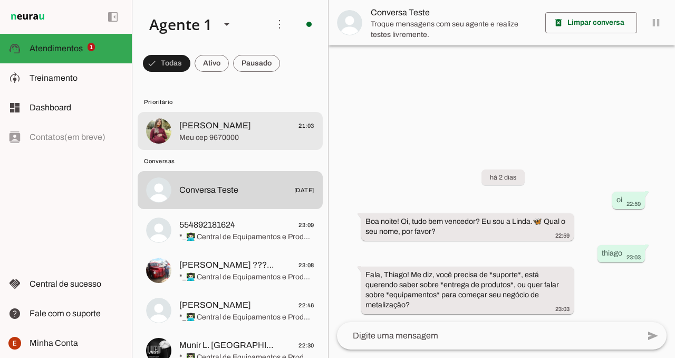
click at [242, 140] on span "Meu cep 9670000" at bounding box center [246, 137] width 135 height 11
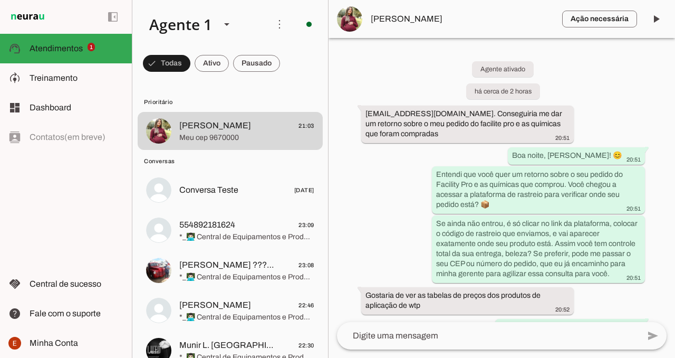
click at [399, 67] on div "Agente ativado há cerca de 2 horas [EMAIL_ADDRESS][DOMAIN_NAME]. Conseguiria me…" at bounding box center [502, 180] width 347 height 284
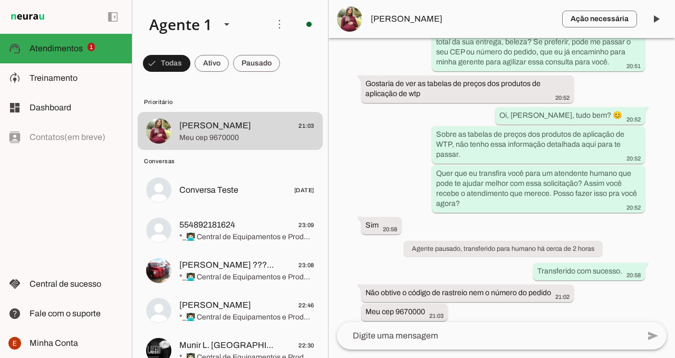
scroll to position [228, 0]
